Goal: Communication & Community: Answer question/provide support

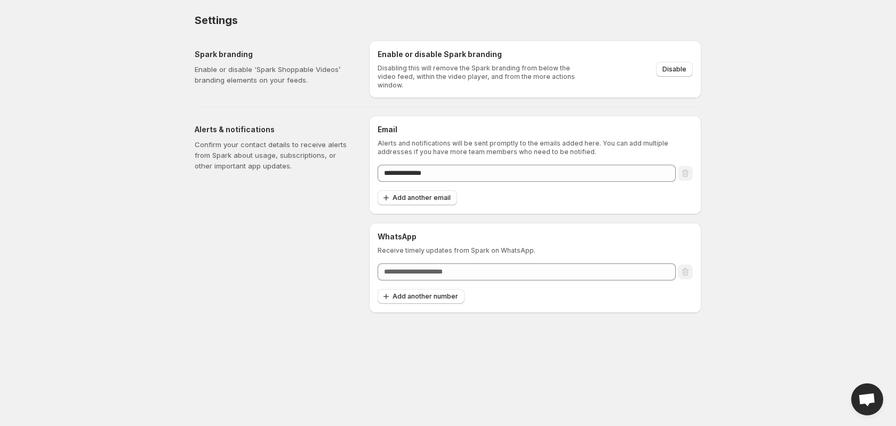
click at [865, 399] on span "Open chat" at bounding box center [867, 400] width 18 height 15
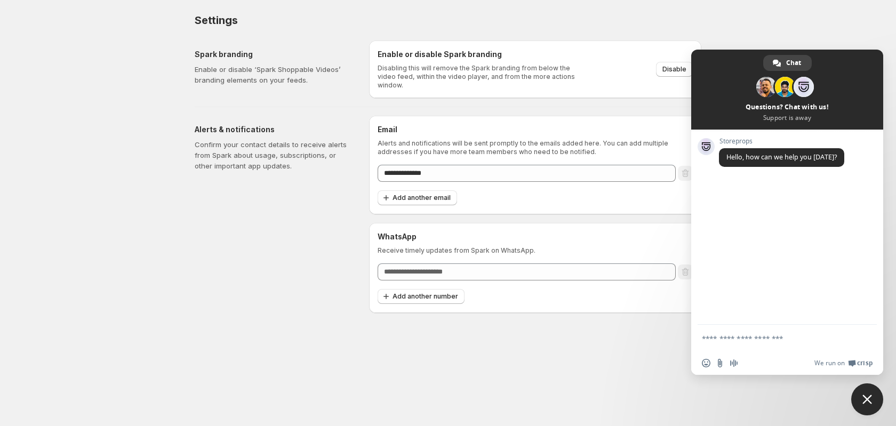
click at [732, 338] on textarea "Compose your message..." at bounding box center [776, 338] width 149 height 27
type textarea "*"
type textarea "**********"
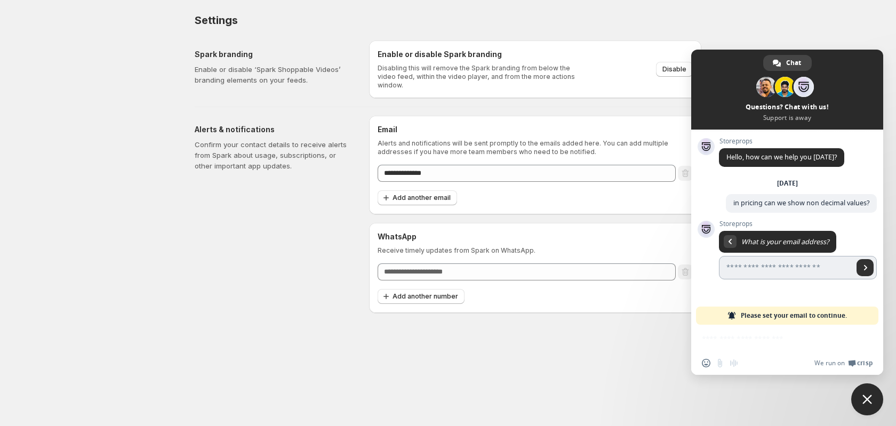
click at [868, 267] on span "Send" at bounding box center [865, 267] width 5 height 5
click at [771, 316] on span "Please set your email to continue." at bounding box center [794, 316] width 106 height 18
click at [723, 339] on div "Network offline. Reconnecting... No messages can be received or sent for now. S…" at bounding box center [787, 252] width 192 height 245
click at [872, 398] on span "Close chat" at bounding box center [867, 399] width 32 height 32
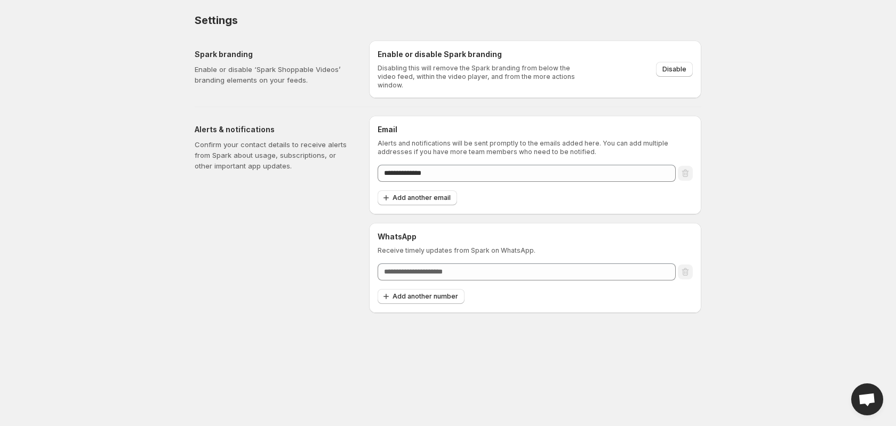
click at [872, 398] on span "Open chat" at bounding box center [867, 400] width 18 height 15
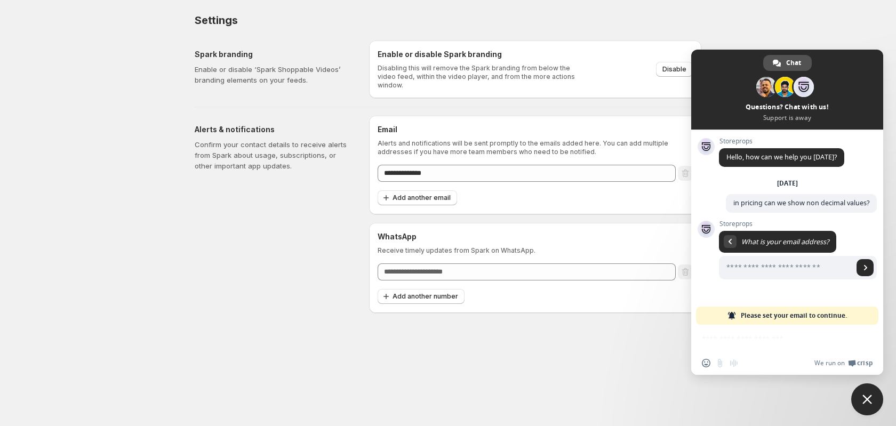
click at [782, 59] on link "Chat" at bounding box center [787, 63] width 49 height 16
click at [773, 113] on span at bounding box center [787, 90] width 192 height 80
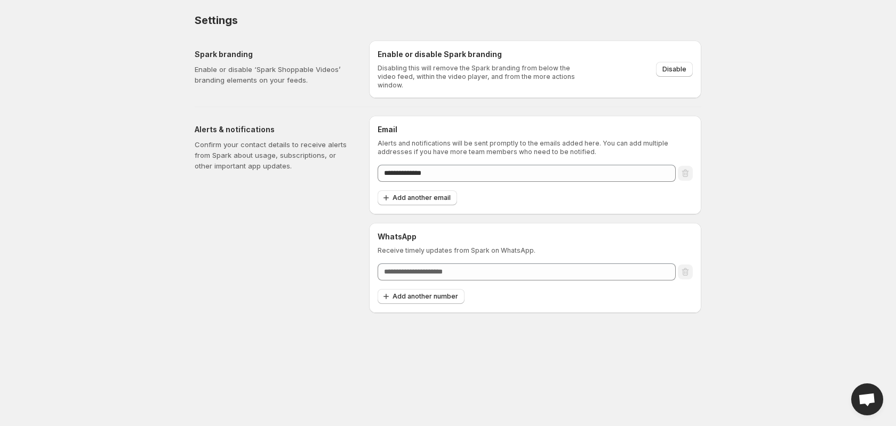
click at [869, 399] on span "Open chat" at bounding box center [867, 400] width 18 height 15
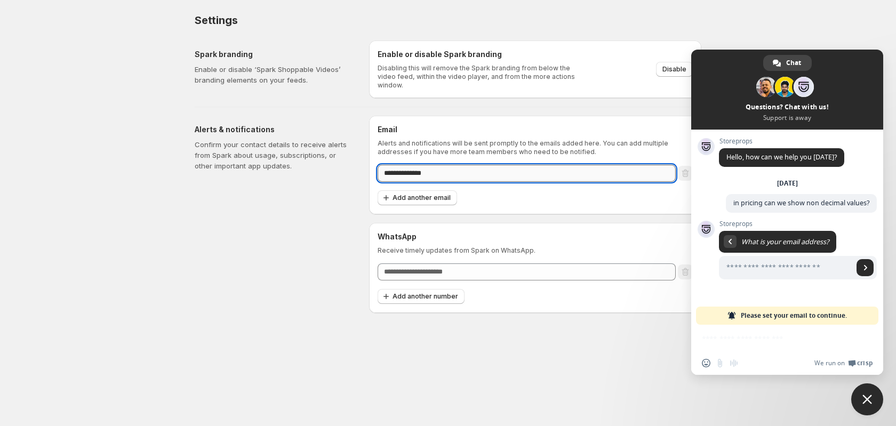
drag, startPoint x: 468, startPoint y: 172, endPoint x: 378, endPoint y: 167, distance: 90.2
click at [378, 167] on input "**********" at bounding box center [527, 173] width 298 height 17
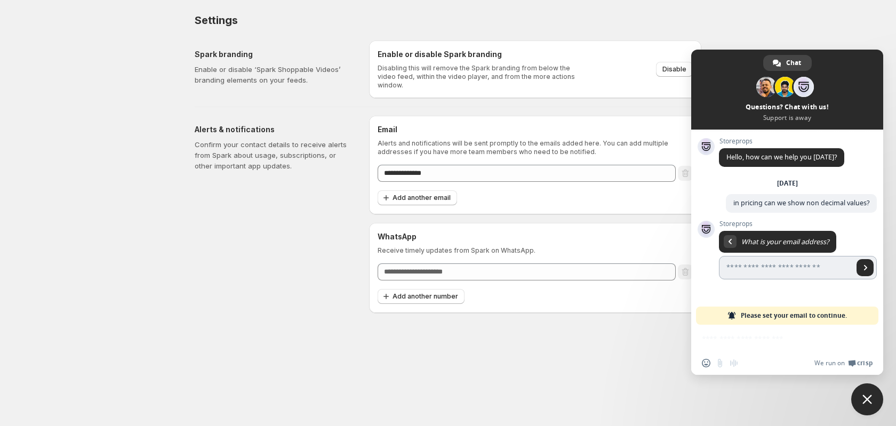
click at [757, 270] on input "Enter your email address..." at bounding box center [786, 267] width 134 height 23
paste input "**********"
type input "**********"
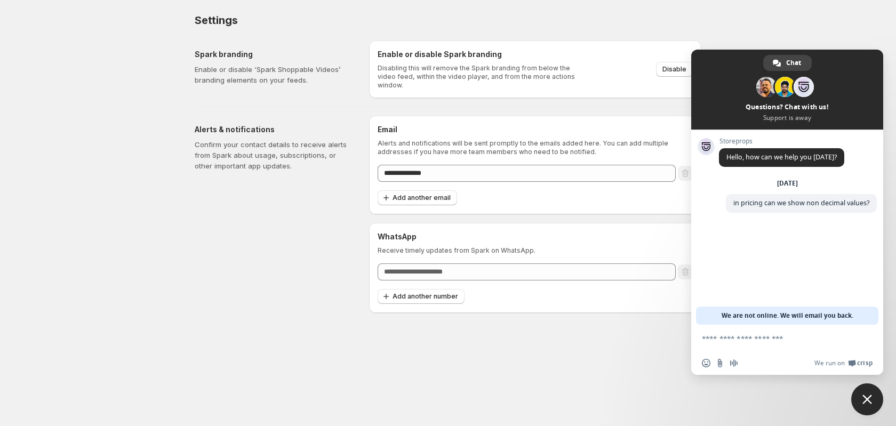
click at [868, 403] on span "Close chat" at bounding box center [867, 400] width 10 height 10
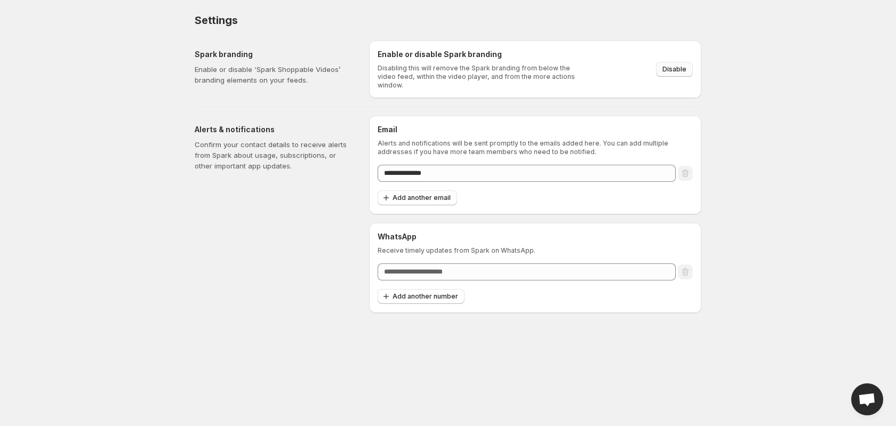
click at [669, 68] on span "Disable" at bounding box center [674, 69] width 24 height 9
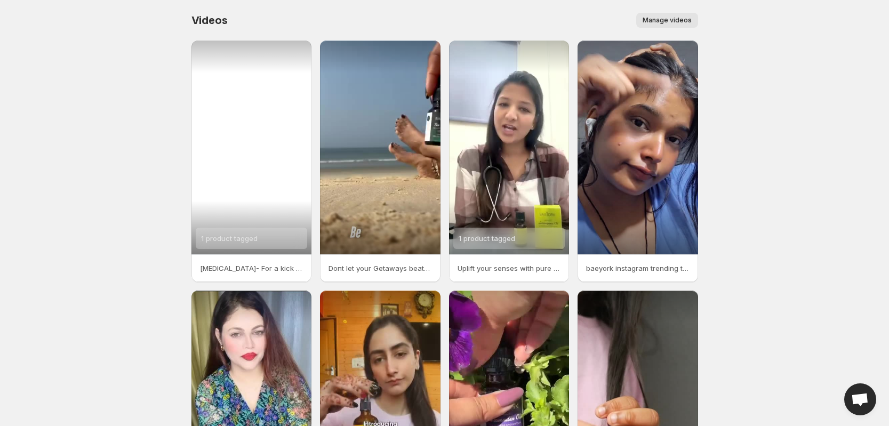
scroll to position [155, 0]
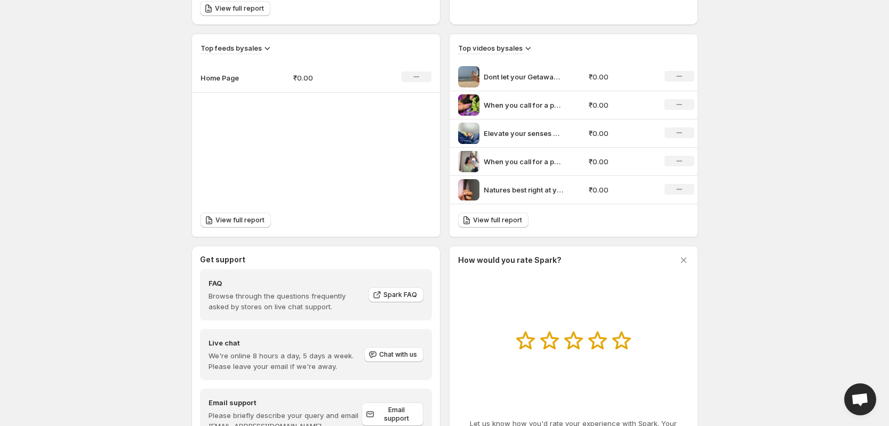
scroll to position [391, 0]
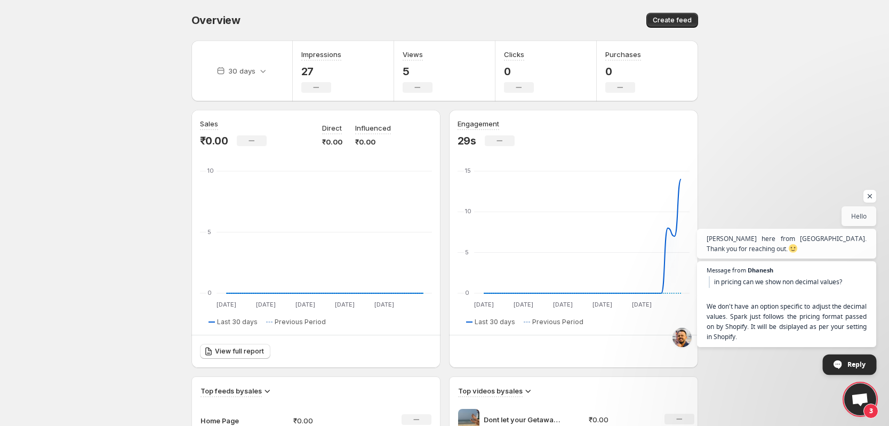
click at [844, 368] on span "Reply" at bounding box center [850, 365] width 54 height 20
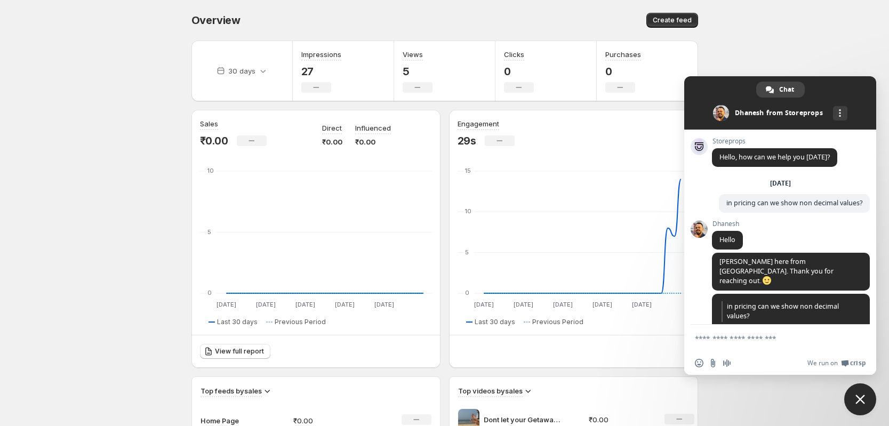
scroll to position [75, 0]
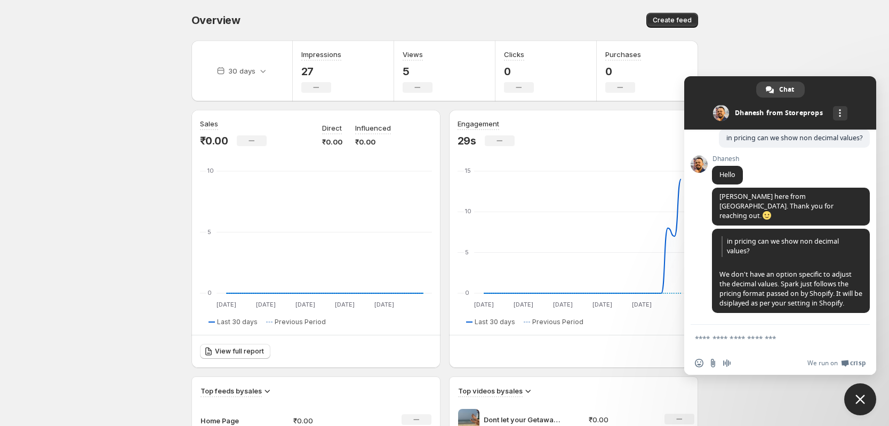
click at [752, 339] on textarea "Compose your message..." at bounding box center [769, 338] width 149 height 27
click at [707, 339] on textarea "**********" at bounding box center [769, 338] width 149 height 27
type textarea "**********"
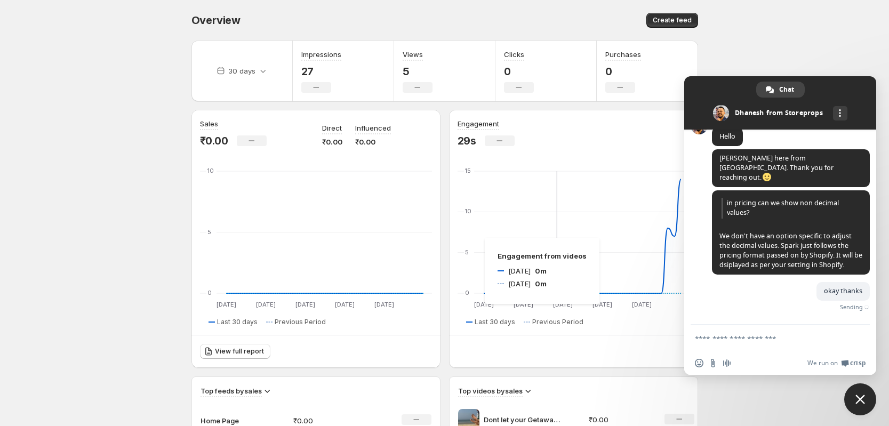
scroll to position [101, 0]
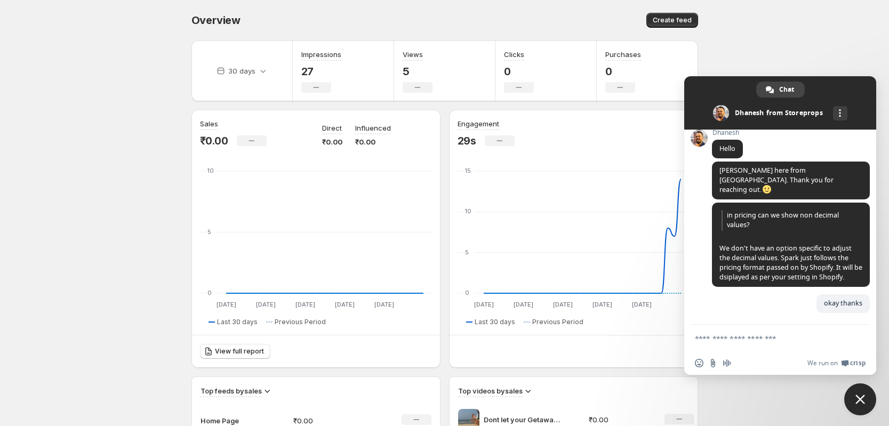
click at [761, 47] on body "Home Feeds Videos Subscription Settings Overview. This page is ready Overview C…" at bounding box center [444, 213] width 889 height 426
click at [854, 396] on span "Close chat" at bounding box center [860, 399] width 32 height 32
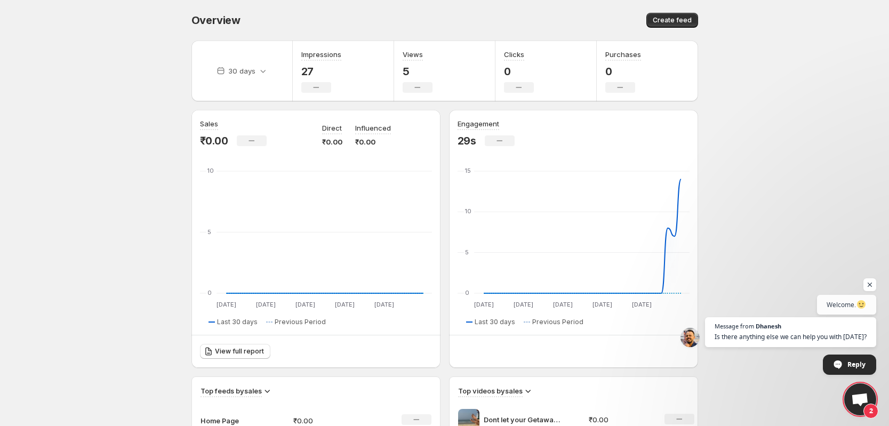
scroll to position [113, 0]
click at [844, 367] on span "Reply" at bounding box center [850, 365] width 54 height 20
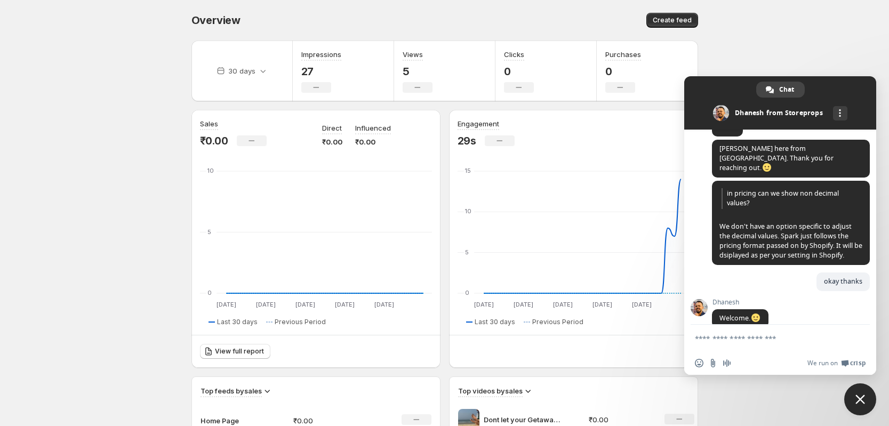
scroll to position [169, 0]
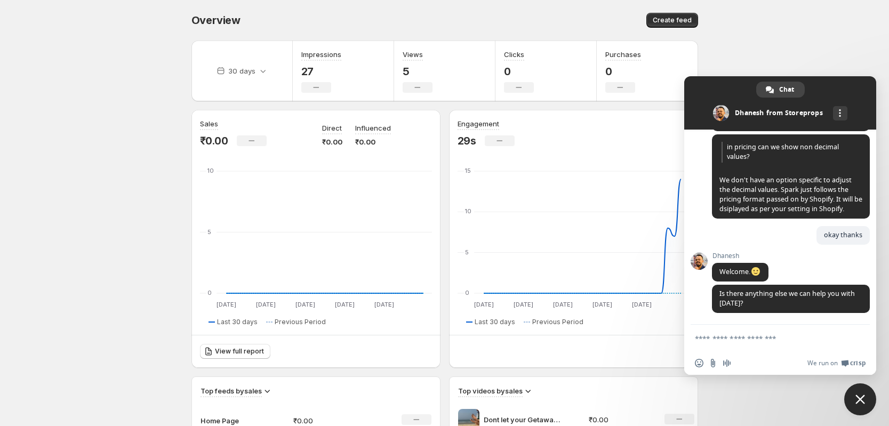
click at [865, 388] on span "Close chat" at bounding box center [860, 399] width 32 height 32
